Goal: Information Seeking & Learning: Understand process/instructions

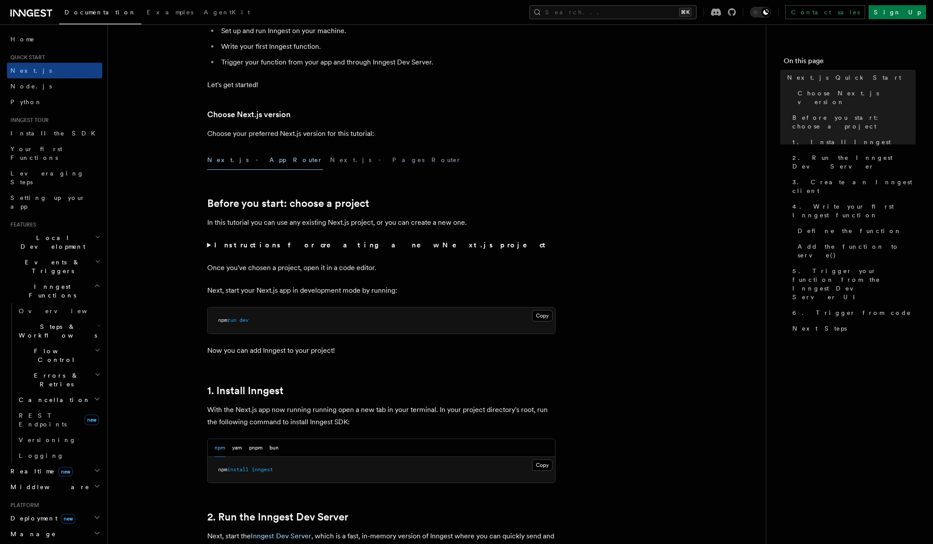
scroll to position [187, 0]
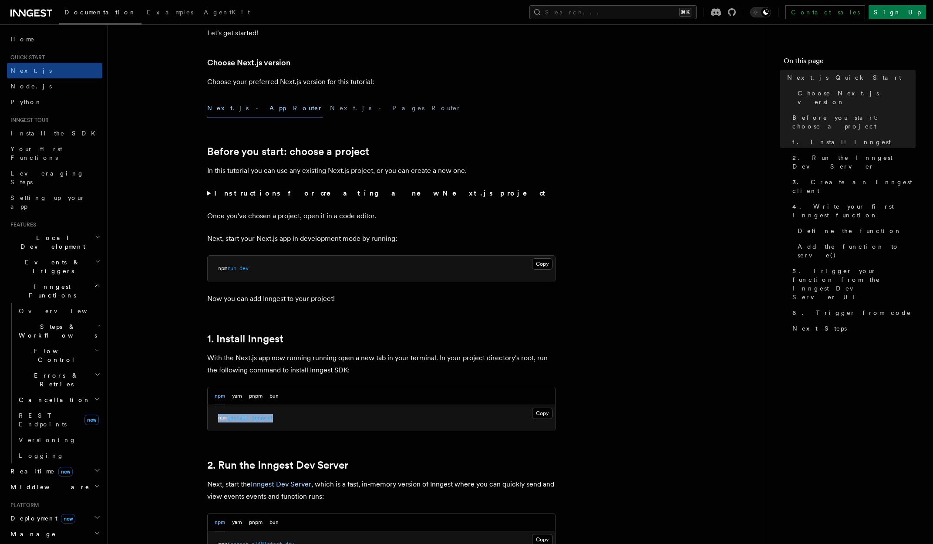
drag, startPoint x: 295, startPoint y: 416, endPoint x: 206, endPoint y: 416, distance: 88.8
click at [261, 396] on button "pnpm" at bounding box center [255, 396] width 13 height 18
drag, startPoint x: 276, startPoint y: 417, endPoint x: 213, endPoint y: 416, distance: 63.1
click at [213, 416] on pre "pnpm add inngest" at bounding box center [381, 418] width 347 height 26
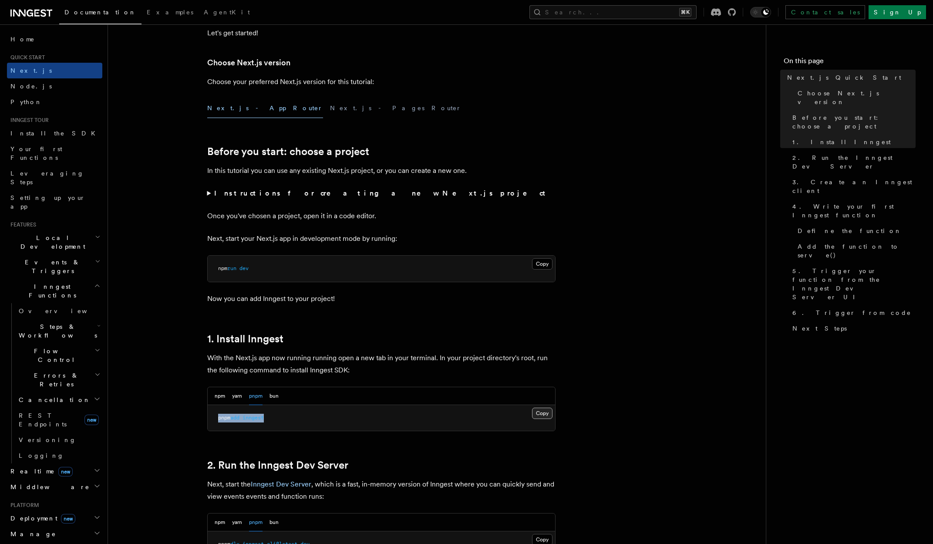
click at [548, 416] on button "Copy Copied" at bounding box center [542, 412] width 20 height 11
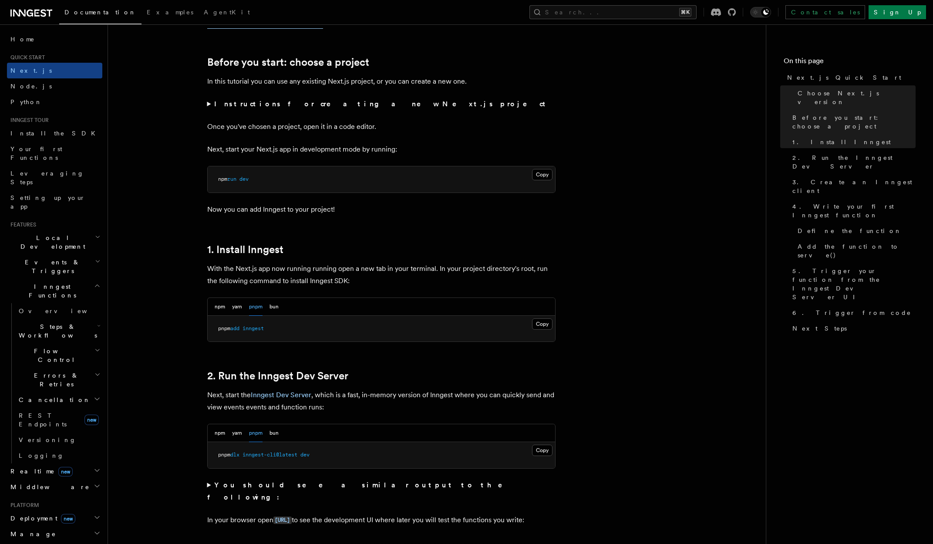
scroll to position [330, 0]
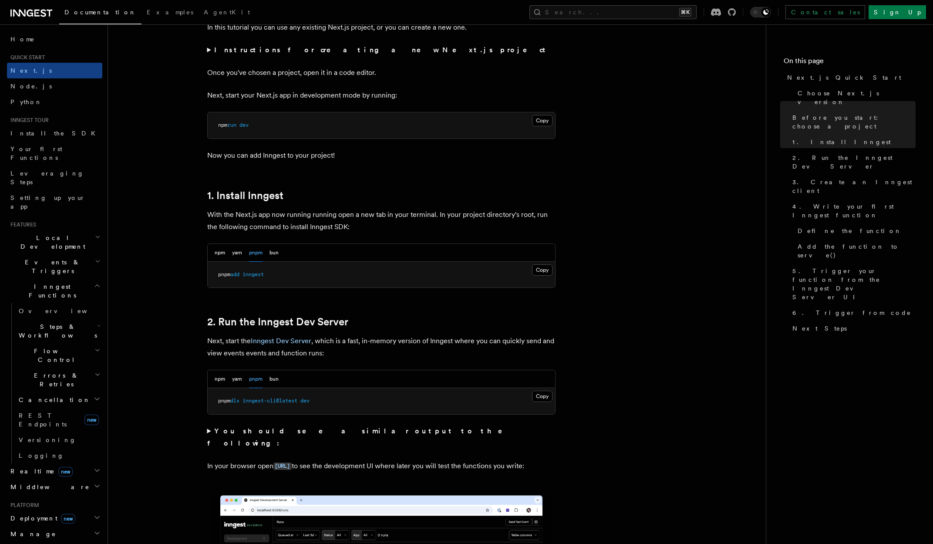
click at [207, 321] on div at bounding box center [198, 322] width 17 height 9
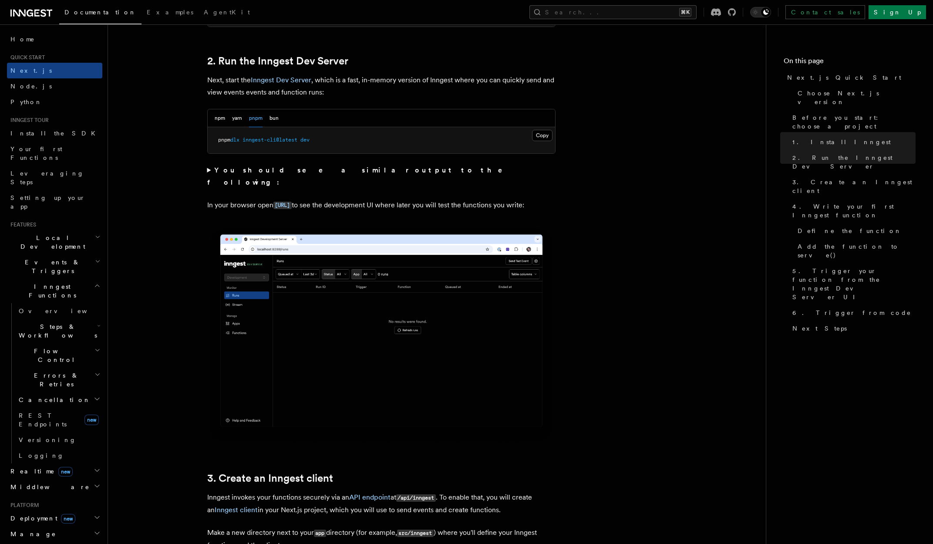
scroll to position [558, 0]
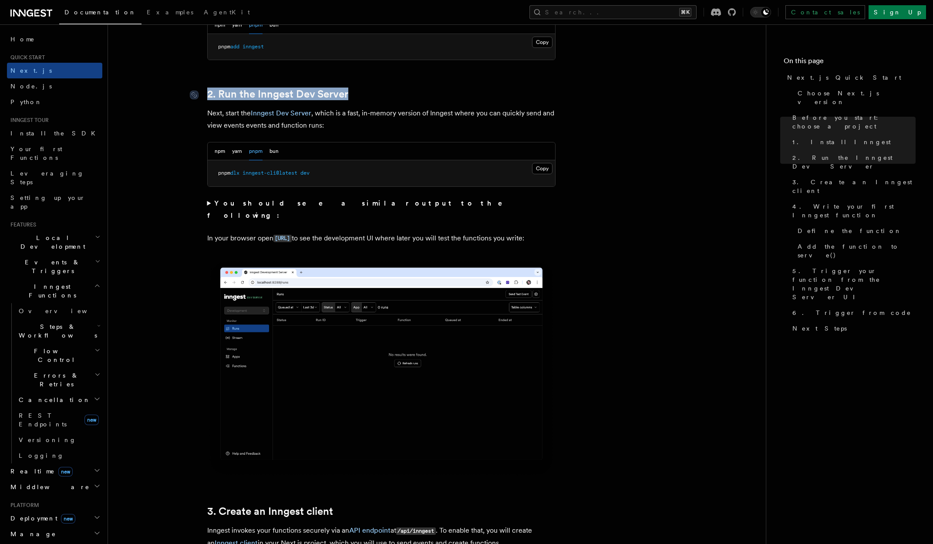
drag, startPoint x: 352, startPoint y: 90, endPoint x: 208, endPoint y: 93, distance: 143.6
click at [208, 93] on h2 "2. Run the Inngest Dev Server" at bounding box center [381, 94] width 348 height 12
copy link "2. Run the Inngest Dev Server"
click at [541, 169] on button "Copy Copied" at bounding box center [542, 168] width 20 height 11
click at [219, 150] on button "npm" at bounding box center [220, 151] width 10 height 18
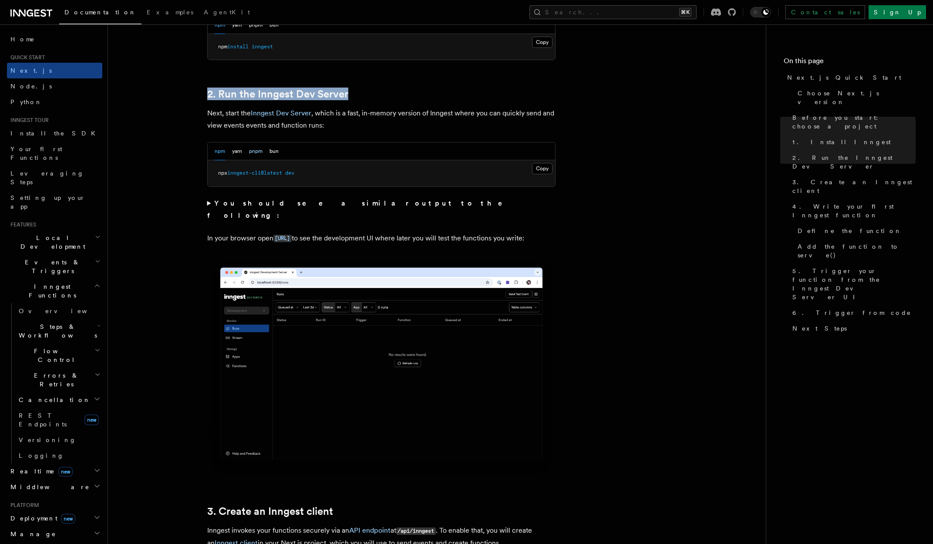
click at [250, 149] on button "pnpm" at bounding box center [255, 151] width 13 height 18
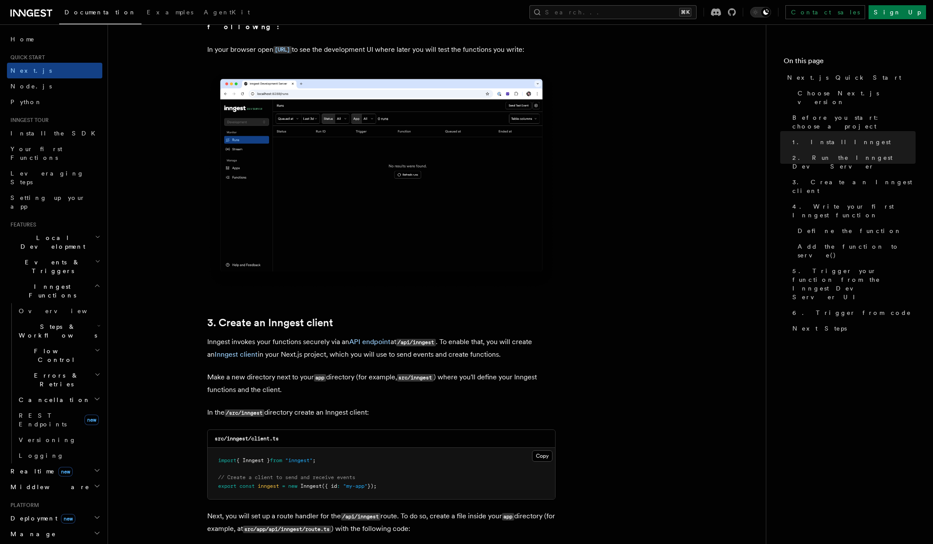
scroll to position [814, 0]
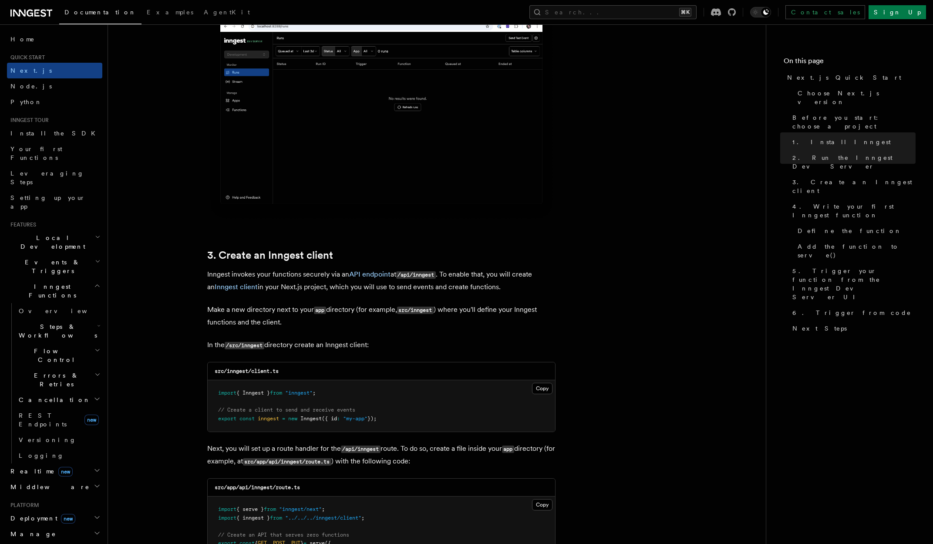
click at [342, 259] on h2 "3. Create an Inngest client" at bounding box center [381, 255] width 348 height 12
drag, startPoint x: 341, startPoint y: 257, endPoint x: 205, endPoint y: 248, distance: 136.1
copy link "3. Create an Inngest client"
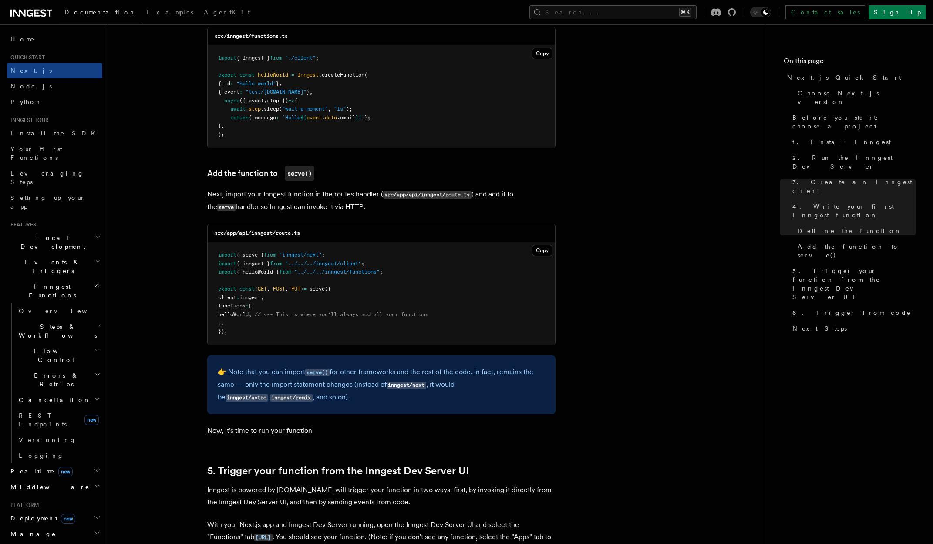
scroll to position [1586, 0]
